Goal: Navigation & Orientation: Find specific page/section

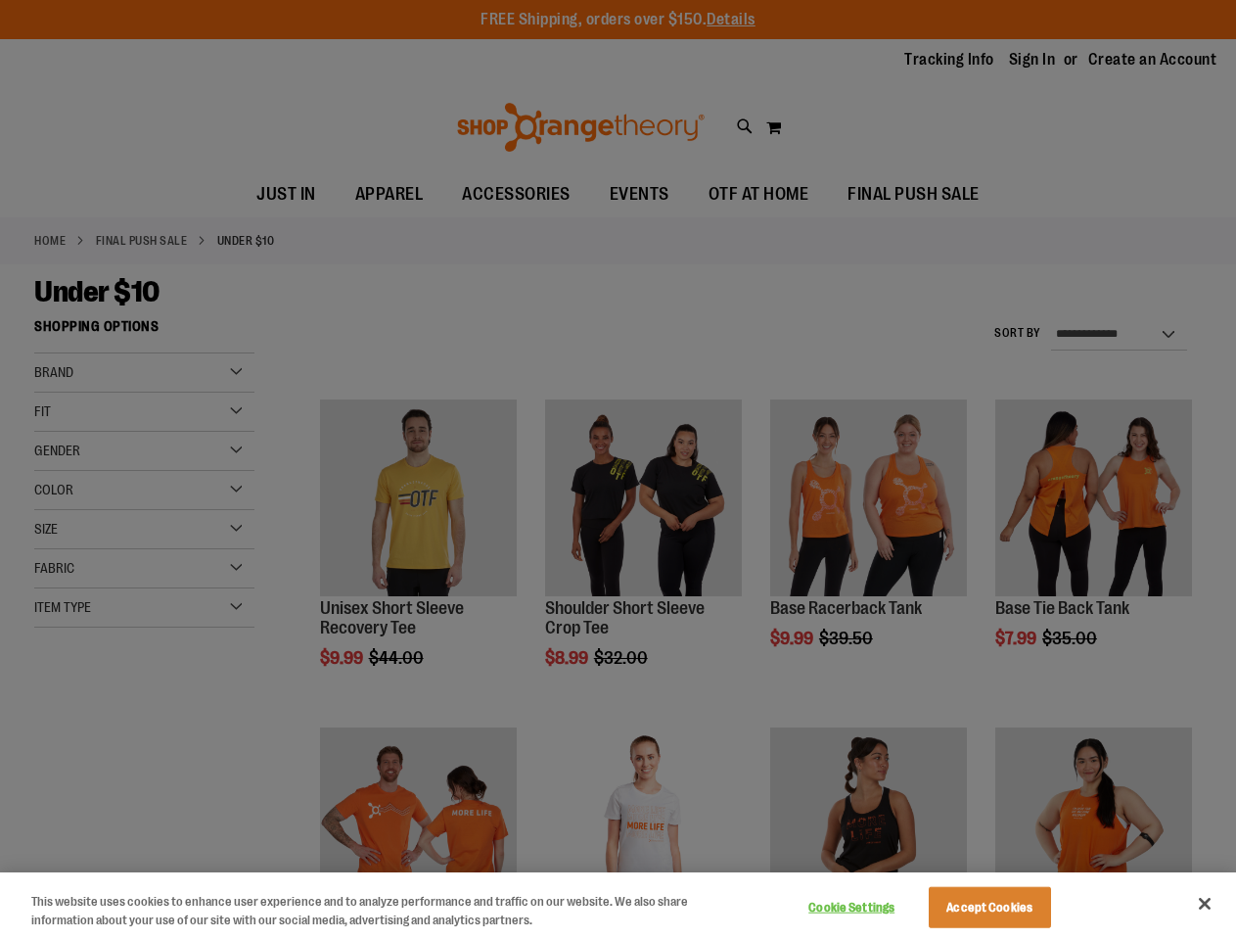
click at [618, 470] on div at bounding box center [618, 470] width 1236 height 940
click at [876, 907] on button "Cookie Settings" at bounding box center [852, 907] width 122 height 39
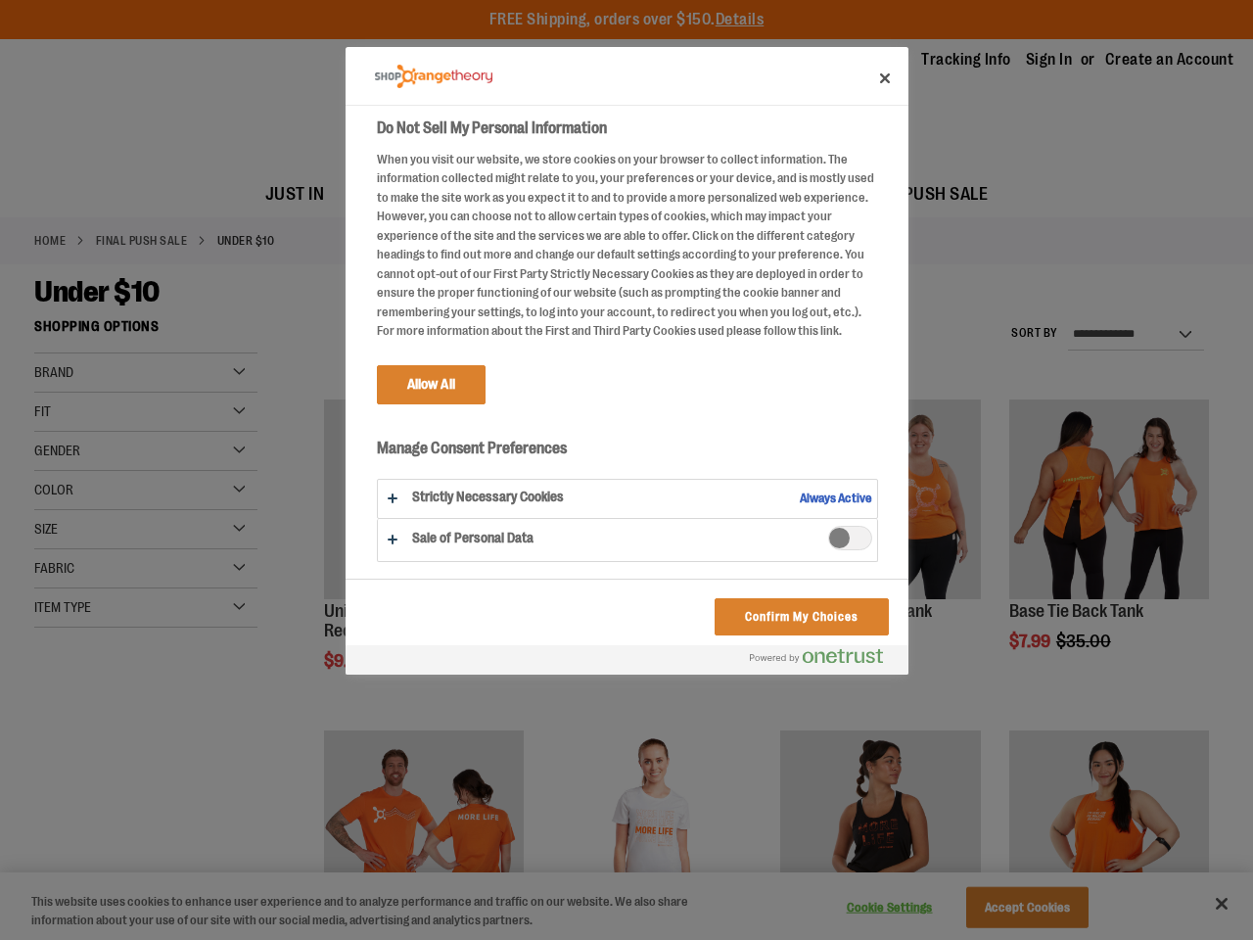
click at [1014, 907] on div at bounding box center [626, 470] width 1253 height 940
click at [1205, 903] on div at bounding box center [626, 470] width 1253 height 940
